Goal: Transaction & Acquisition: Purchase product/service

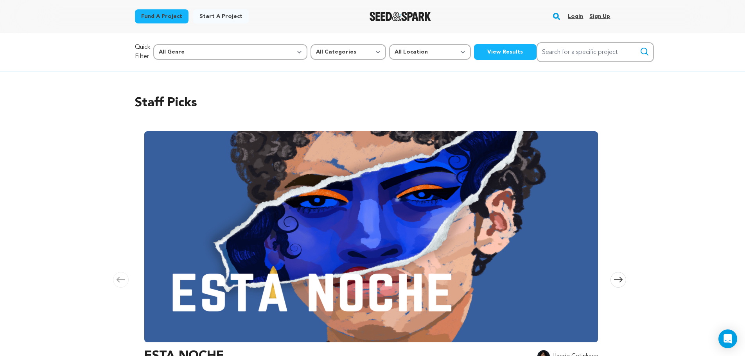
click at [575, 18] on link "Login" at bounding box center [575, 16] width 15 height 13
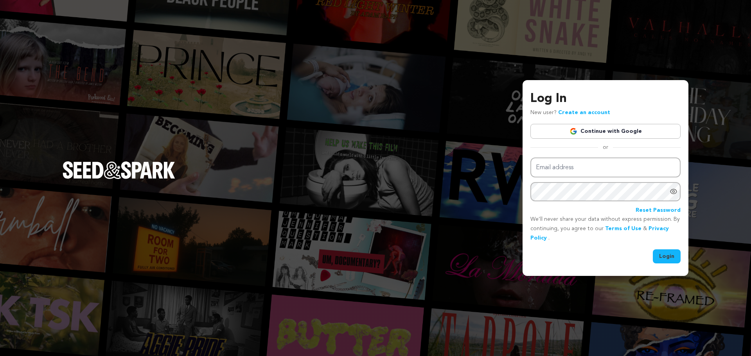
type input "donovannapoli1@gmail.com"
click at [662, 256] on button "Login" at bounding box center [667, 257] width 28 height 14
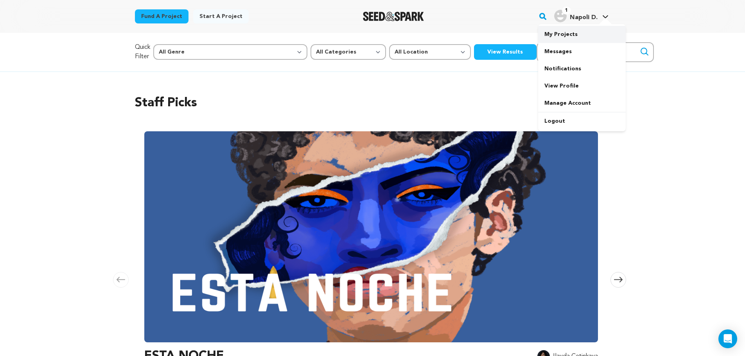
click at [578, 32] on link "My Projects" at bounding box center [582, 34] width 88 height 17
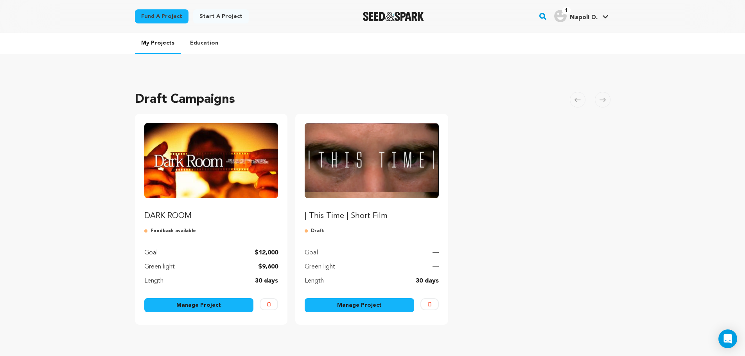
click at [223, 165] on img "Fund DARK ROOM" at bounding box center [211, 160] width 134 height 75
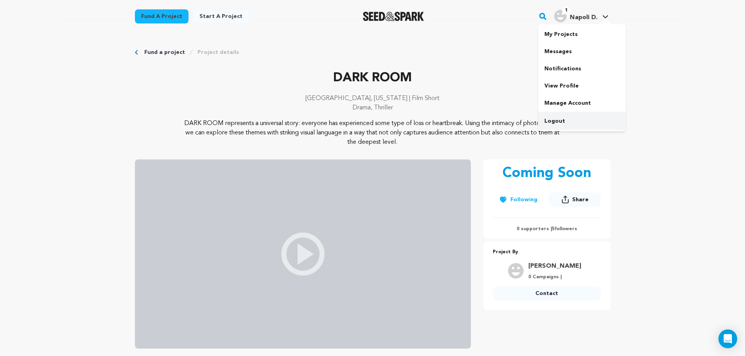
click at [555, 122] on link "Logout" at bounding box center [582, 121] width 88 height 17
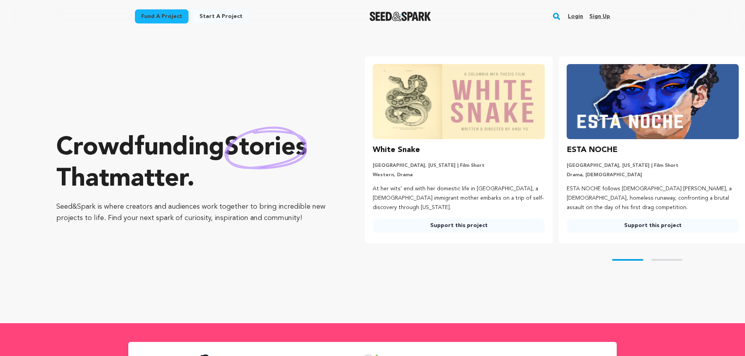
scroll to position [0, 200]
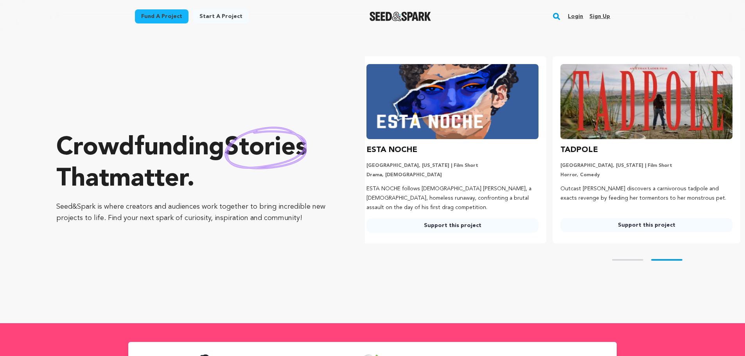
click at [619, 106] on img at bounding box center [647, 101] width 172 height 75
click at [635, 116] on img at bounding box center [647, 101] width 172 height 75
click at [630, 126] on img at bounding box center [647, 101] width 172 height 75
click at [645, 225] on link "Support this project" at bounding box center [647, 225] width 172 height 14
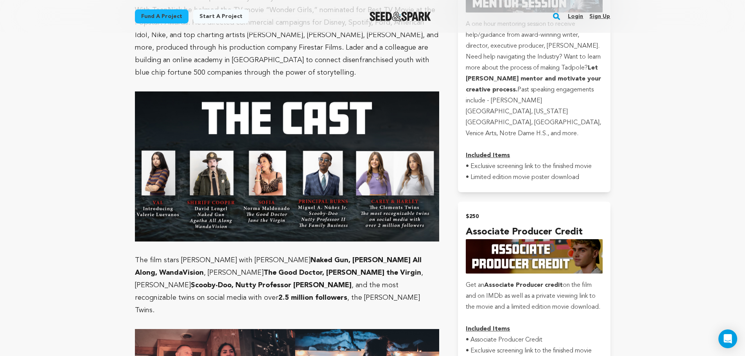
scroll to position [1369, 0]
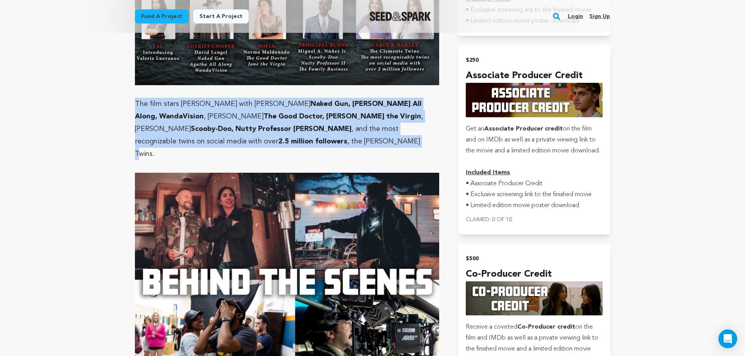
drag, startPoint x: 264, startPoint y: 132, endPoint x: 126, endPoint y: 92, distance: 143.1
click at [267, 121] on p "The film stars Valerie Luevanos with David Lengel Naked Gun, Agatha All Along, …" at bounding box center [287, 129] width 305 height 63
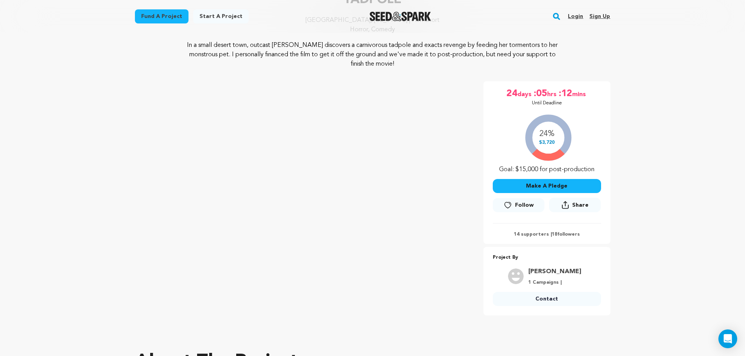
scroll to position [0, 0]
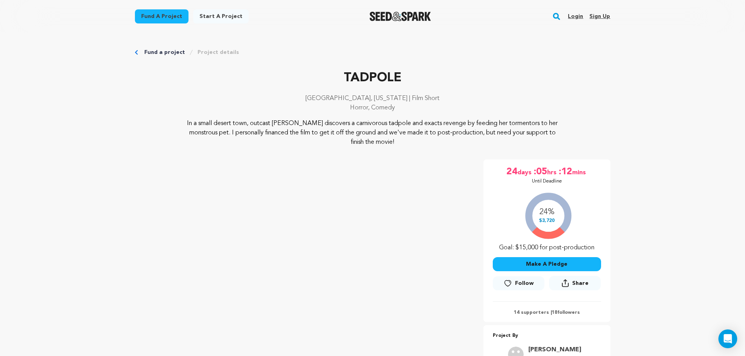
click at [578, 15] on link "Login" at bounding box center [575, 16] width 15 height 13
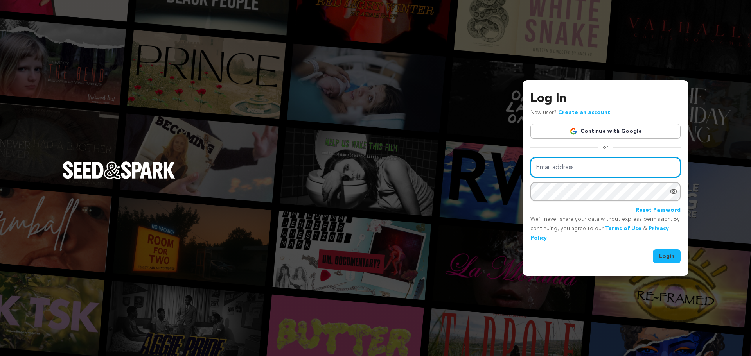
type input "[EMAIL_ADDRESS][DOMAIN_NAME]"
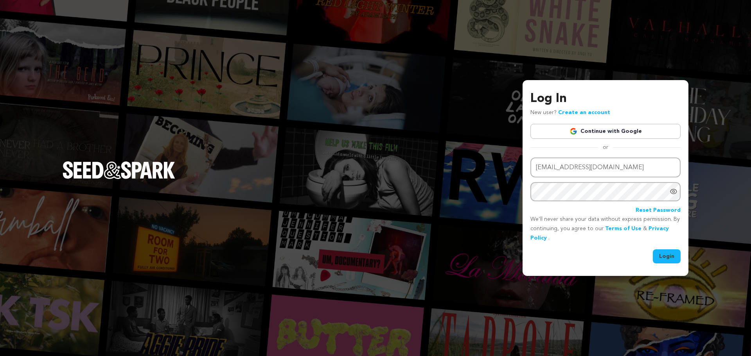
click at [669, 257] on button "Login" at bounding box center [667, 257] width 28 height 14
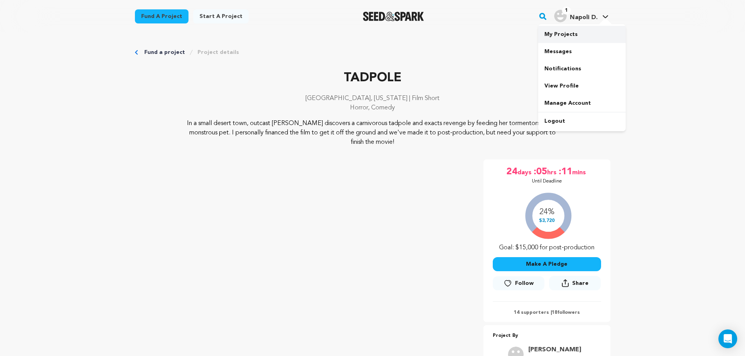
click at [583, 32] on link "My Projects" at bounding box center [582, 34] width 88 height 17
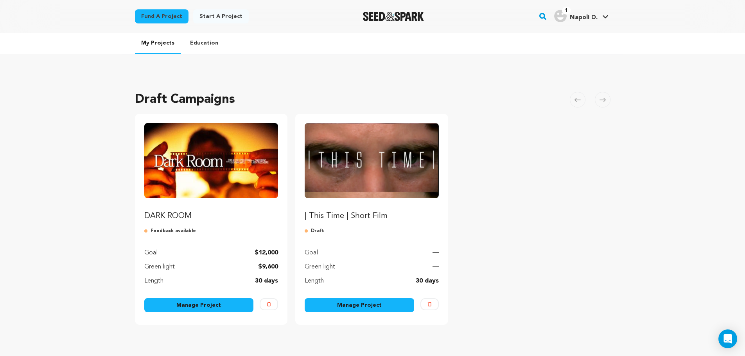
click at [231, 165] on img "Fund DARK ROOM" at bounding box center [211, 160] width 134 height 75
